Goal: Information Seeking & Learning: Learn about a topic

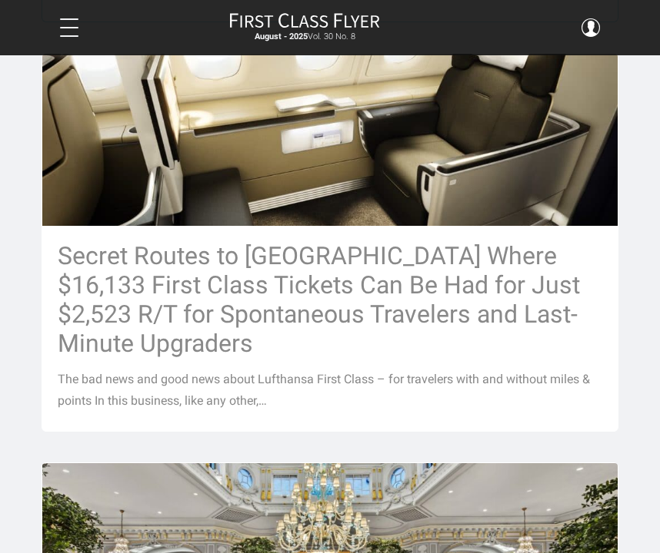
scroll to position [769, 0]
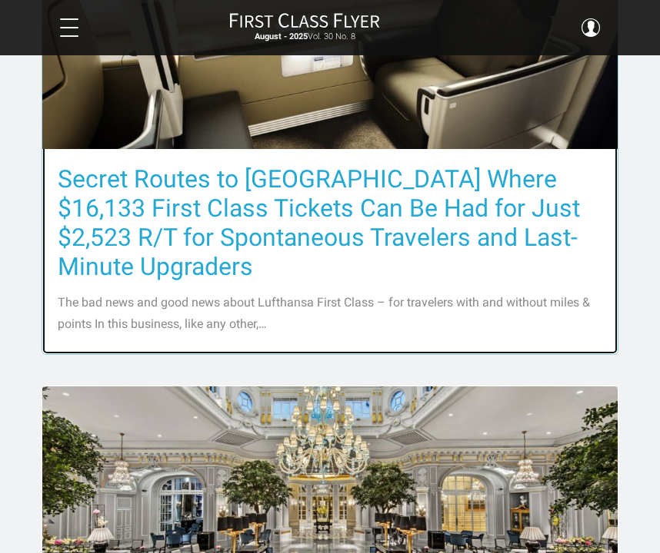
click at [245, 228] on h3 "Secret Routes to Europe Where $16,133 First Class Tickets Can Be Had for Just $…" at bounding box center [330, 222] width 544 height 117
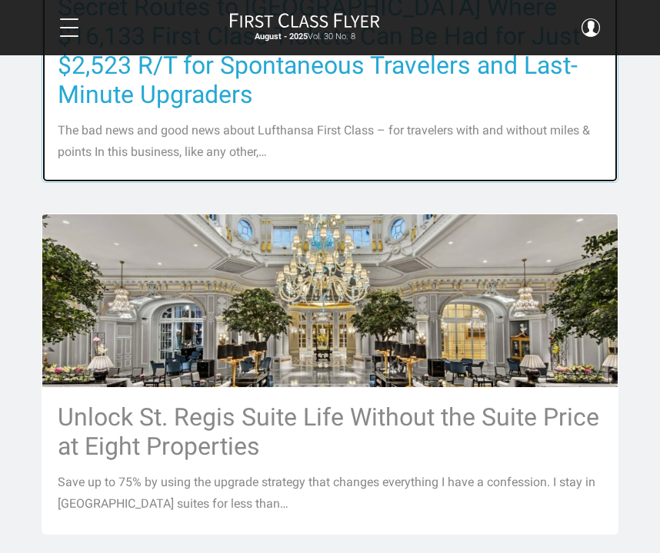
scroll to position [922, 0]
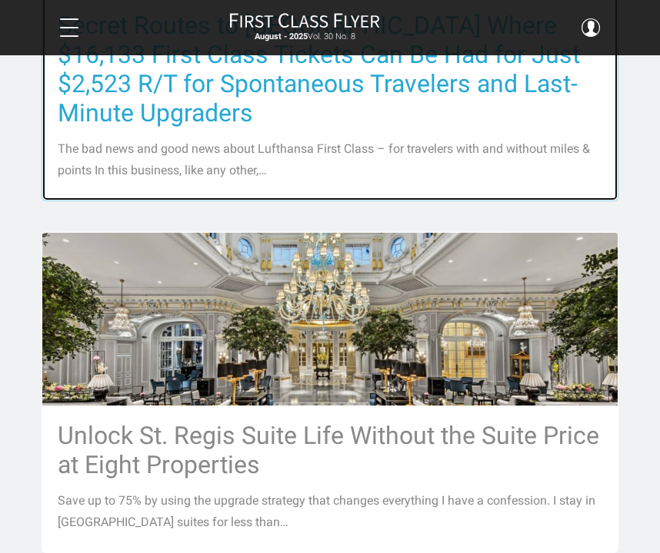
click at [132, 115] on h3 "Secret Routes to Europe Where $16,133 First Class Tickets Can Be Had for Just $…" at bounding box center [330, 69] width 544 height 117
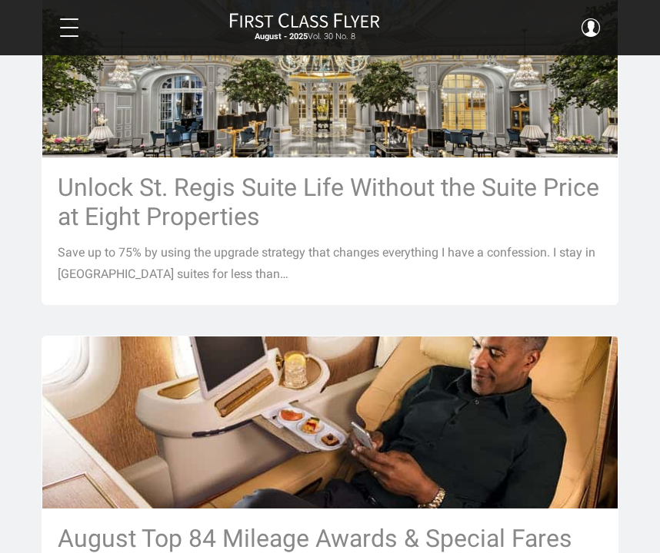
scroll to position [1230, 0]
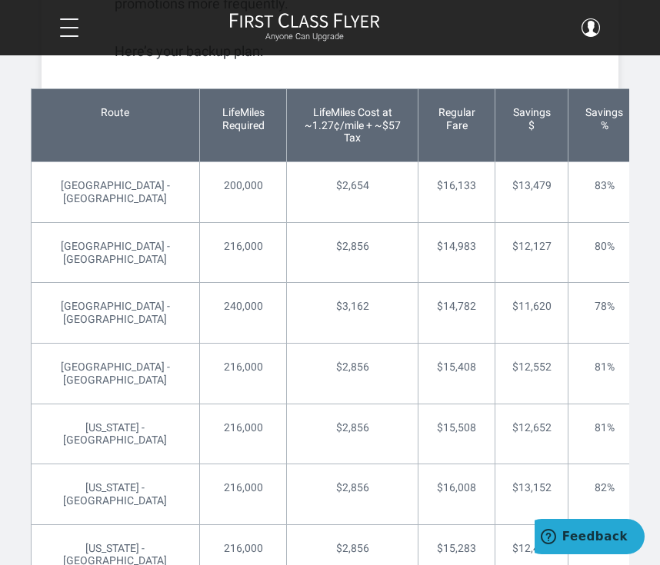
scroll to position [4458, 0]
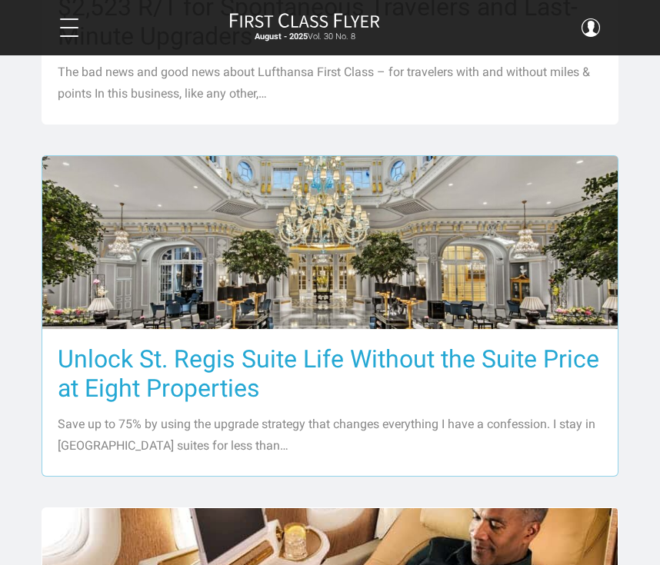
scroll to position [846, 0]
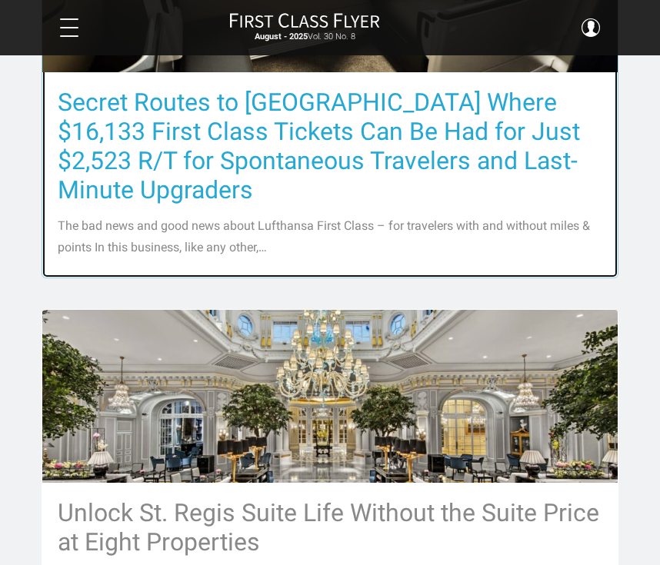
click at [305, 168] on h3 "Secret Routes to [GEOGRAPHIC_DATA] Where $16,133 First Class Tickets Can Be Had…" at bounding box center [330, 146] width 544 height 117
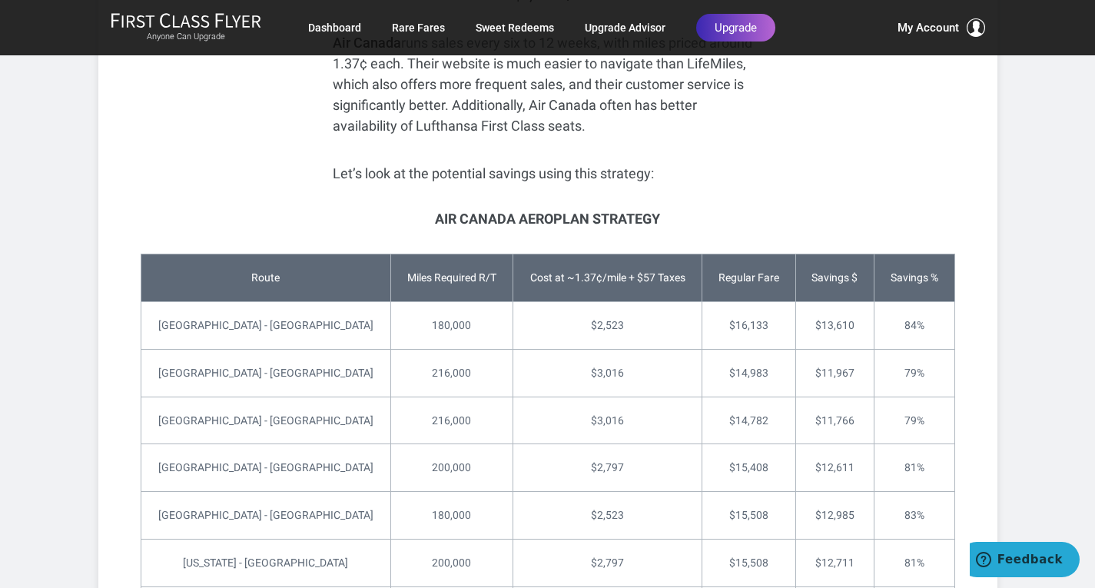
scroll to position [3521, 0]
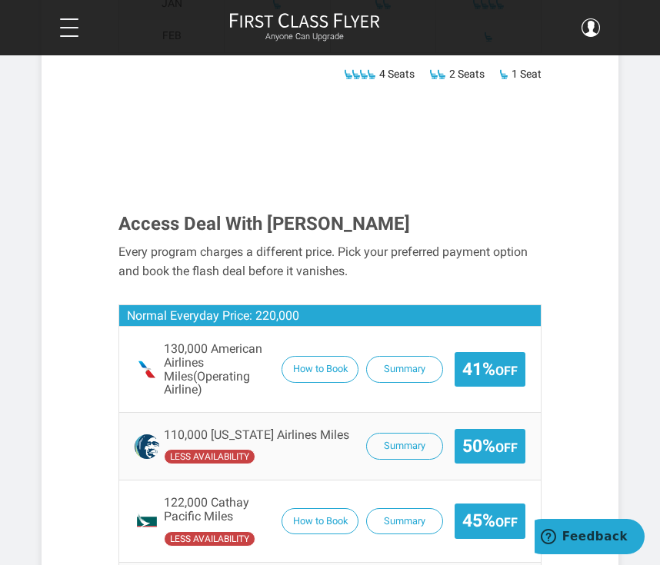
scroll to position [1461, 0]
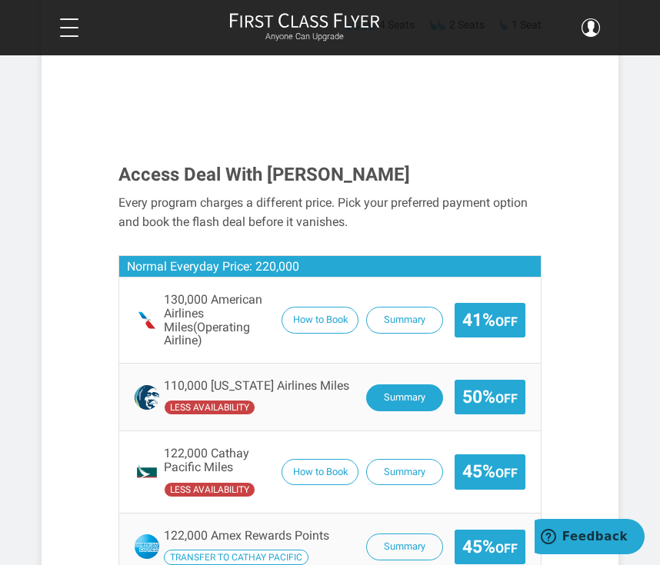
click at [388, 384] on button "Summary" at bounding box center [404, 397] width 77 height 27
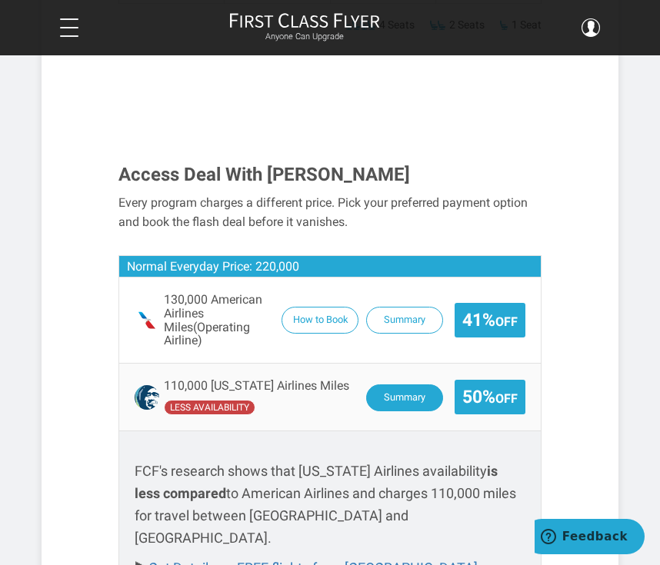
click at [388, 384] on button "Summary" at bounding box center [404, 397] width 77 height 27
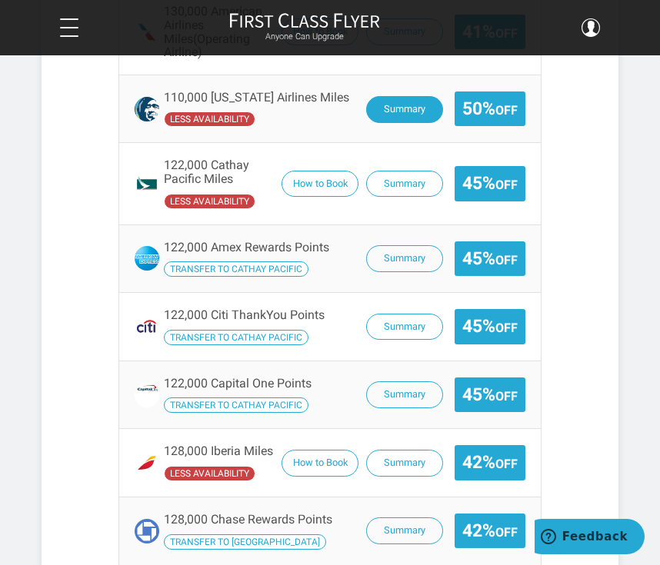
scroll to position [1768, 0]
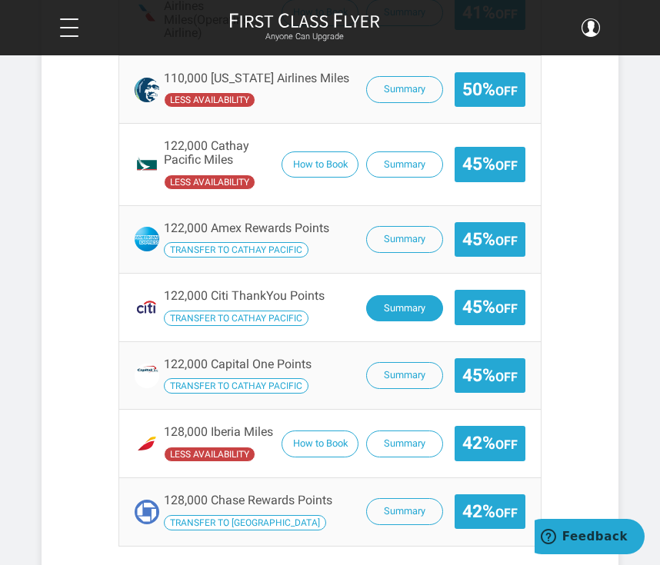
click at [395, 295] on button "Summary" at bounding box center [404, 308] width 77 height 27
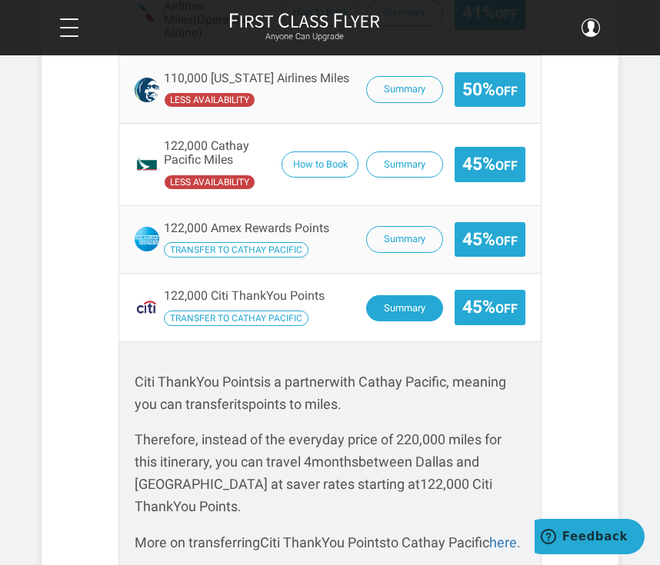
click at [379, 295] on button "Summary" at bounding box center [404, 308] width 77 height 27
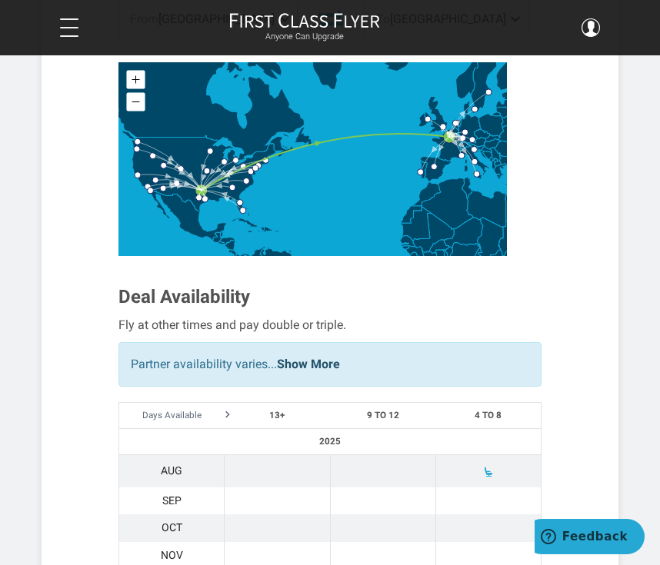
scroll to position [769, 0]
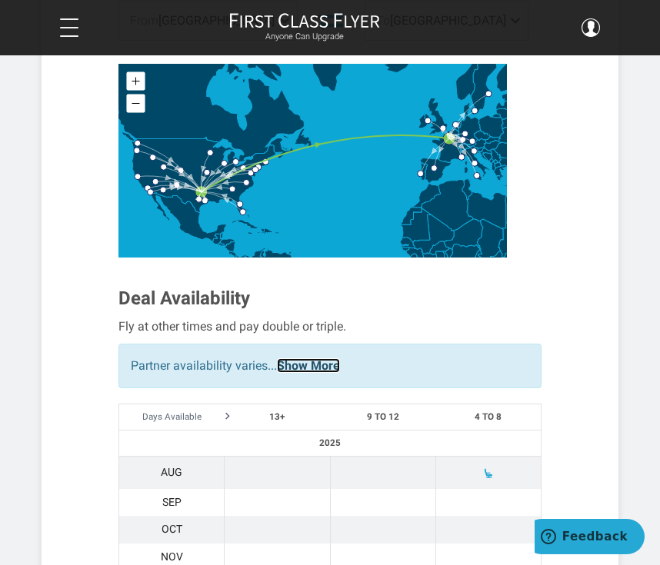
click at [314, 358] on link "Show More" at bounding box center [308, 365] width 63 height 15
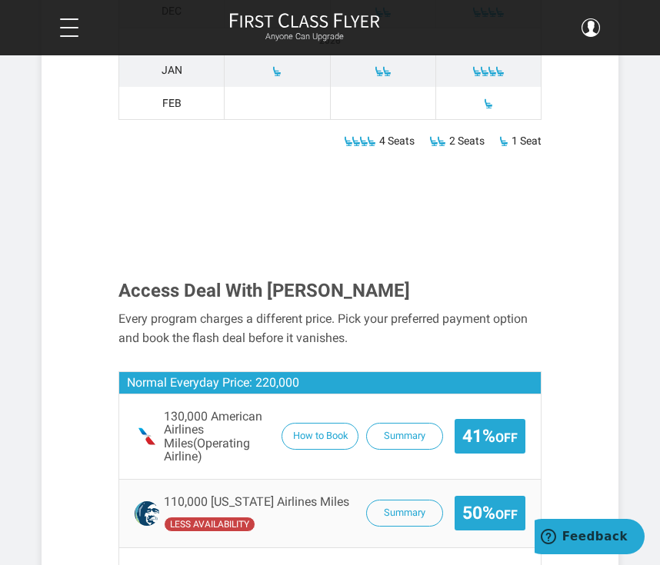
scroll to position [1461, 0]
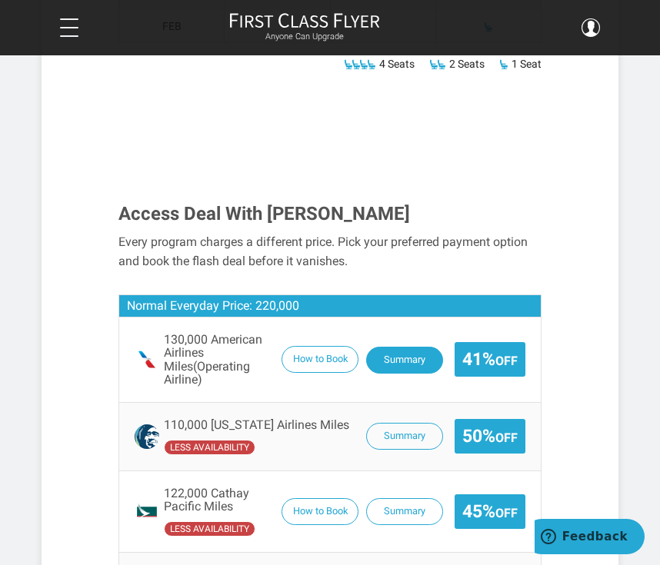
click at [386, 347] on button "Summary" at bounding box center [404, 360] width 77 height 27
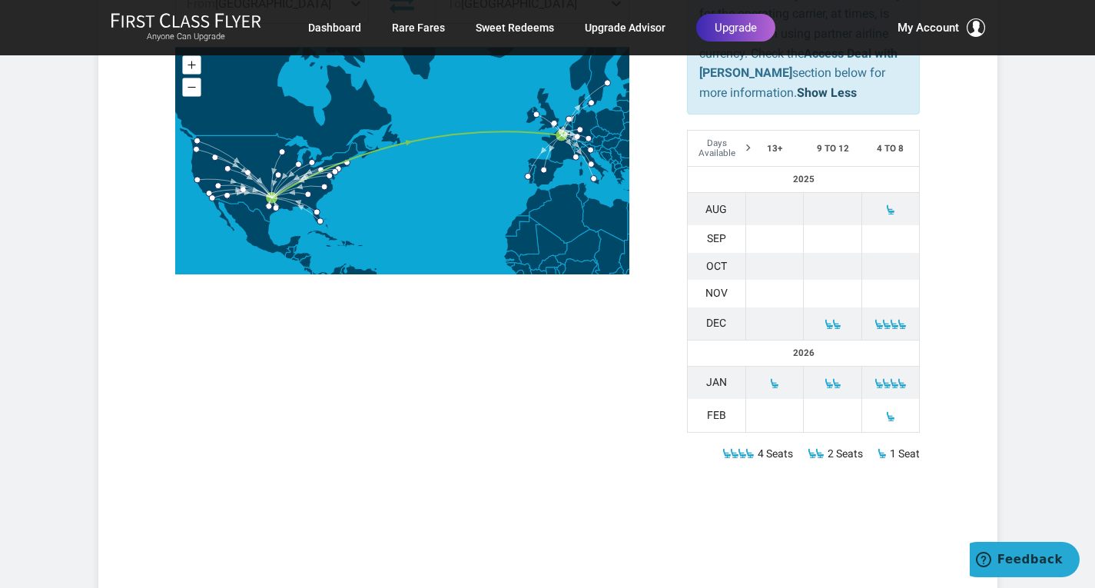
scroll to position [692, 0]
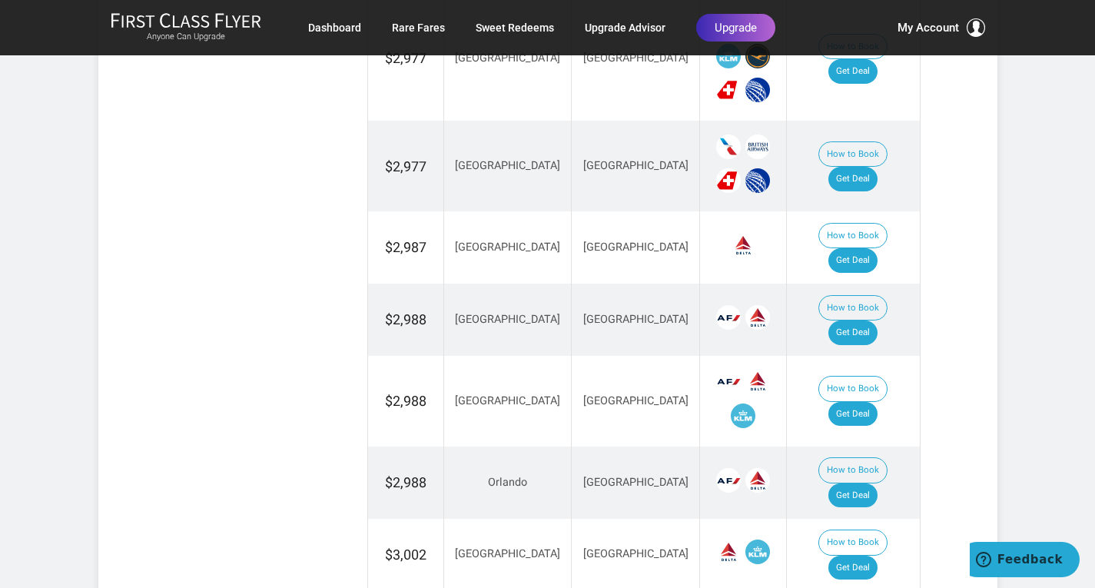
scroll to position [1307, 0]
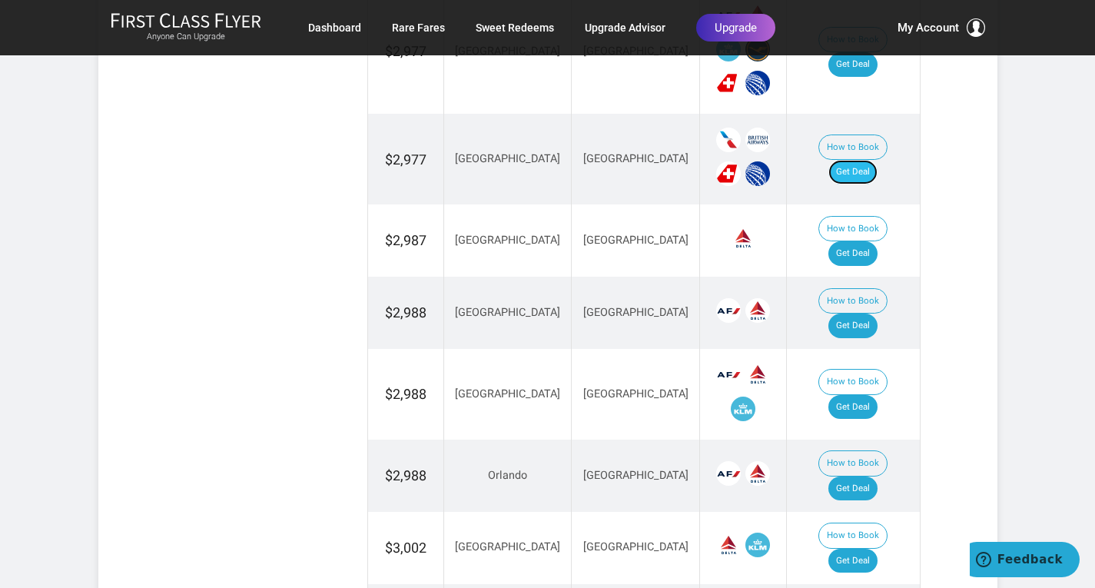
click at [659, 160] on link "Get Deal" at bounding box center [853, 172] width 49 height 25
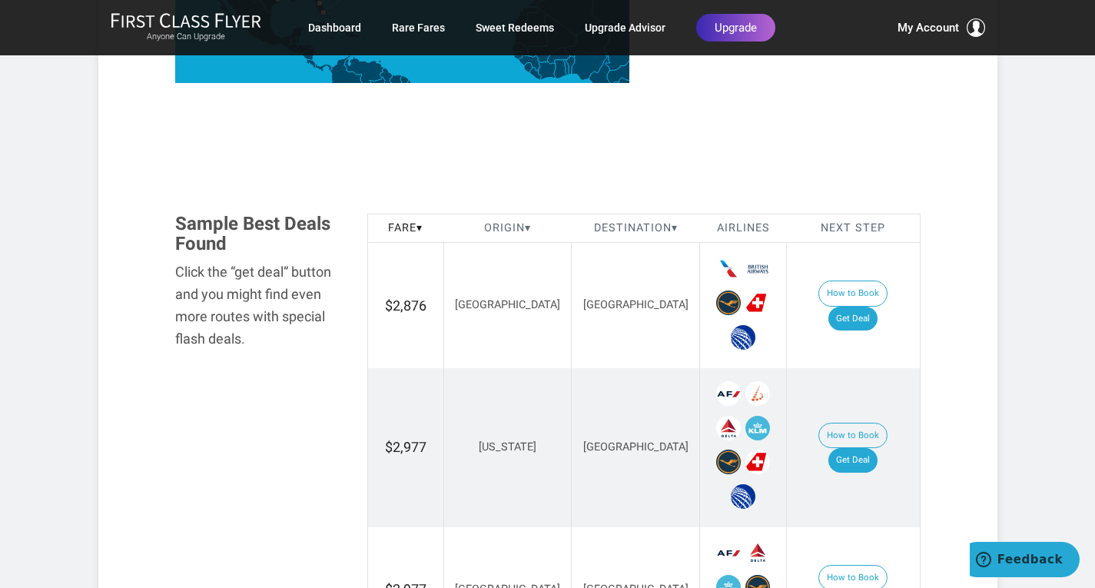
scroll to position [846, 0]
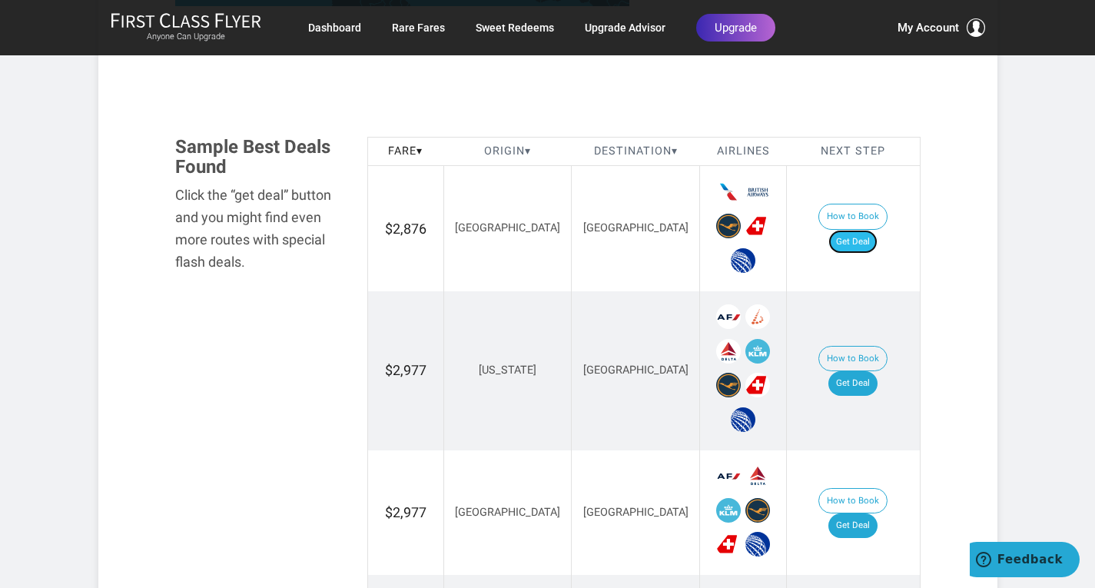
click at [659, 230] on link "Get Deal" at bounding box center [853, 242] width 49 height 25
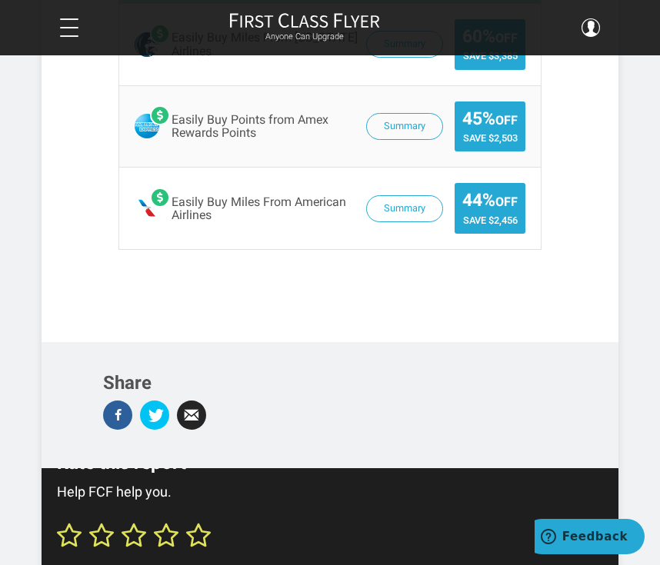
scroll to position [2537, 0]
